Goal: Find specific page/section: Find specific page/section

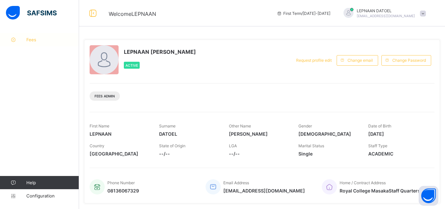
click at [38, 40] on span "Fees" at bounding box center [52, 39] width 53 height 5
